Goal: Check status

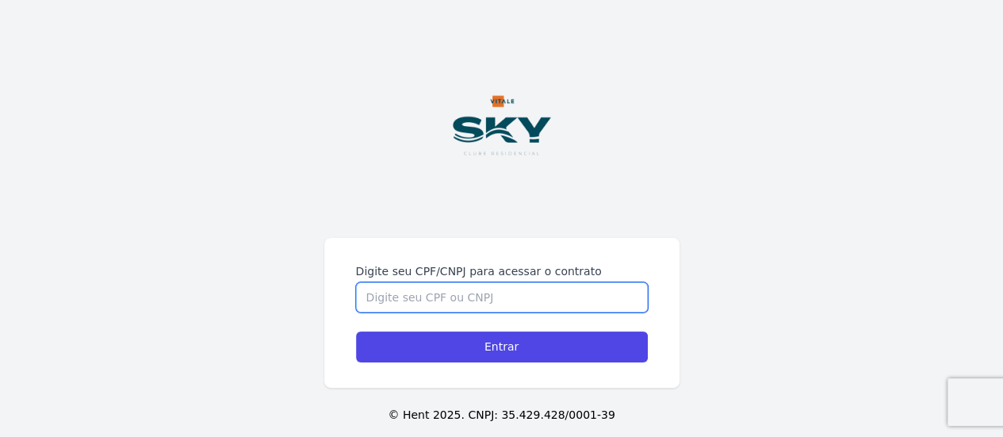
click at [494, 290] on input "Digite seu CPF/CNPJ para acessar o contrato" at bounding box center [502, 297] width 292 height 30
type input "16761646774"
click at [356, 332] on input "Entrar" at bounding box center [502, 347] width 292 height 31
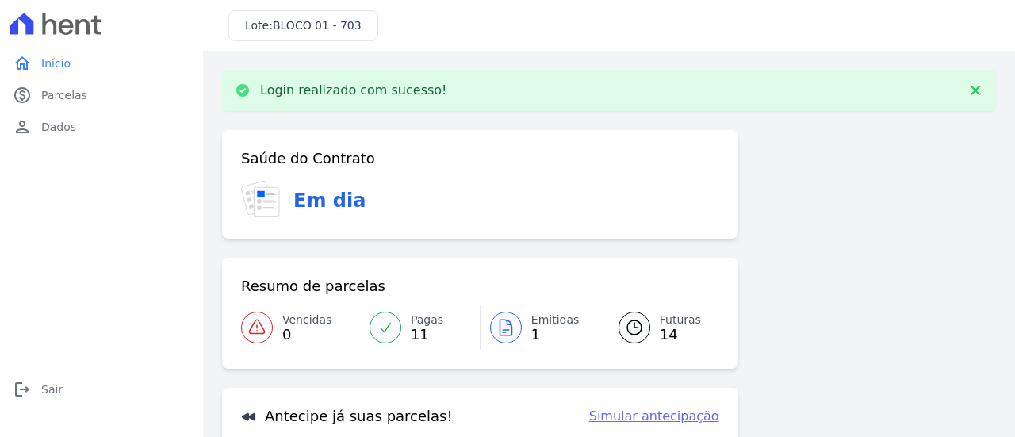
click at [535, 324] on span "Emitidas" at bounding box center [555, 320] width 48 height 17
